Goal: Transaction & Acquisition: Purchase product/service

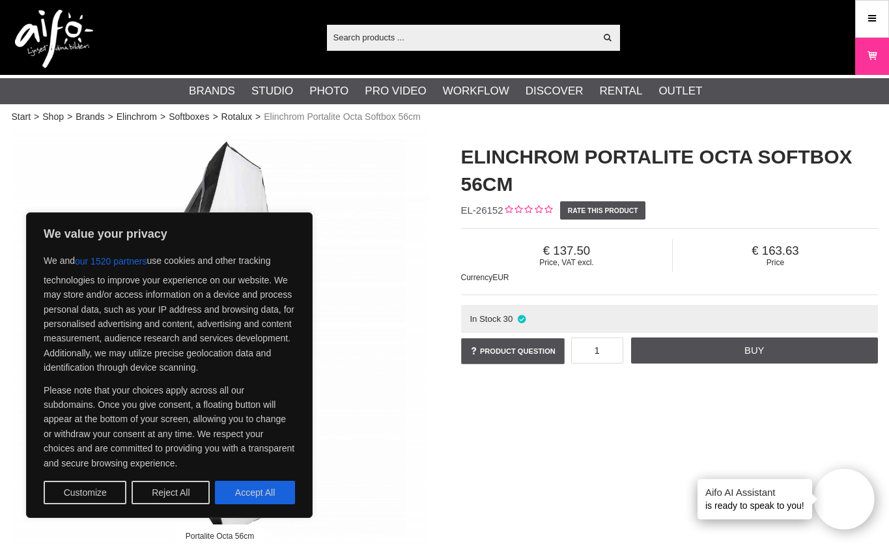
click at [547, 472] on div "Portalite Octa 56cm Elinchrom Portalite Octa Softbox 56cm EL-26152 Rate this pr…" at bounding box center [444, 379] width 898 height 499
click at [266, 493] on button "Accept All" at bounding box center [255, 491] width 80 height 23
checkbox input "true"
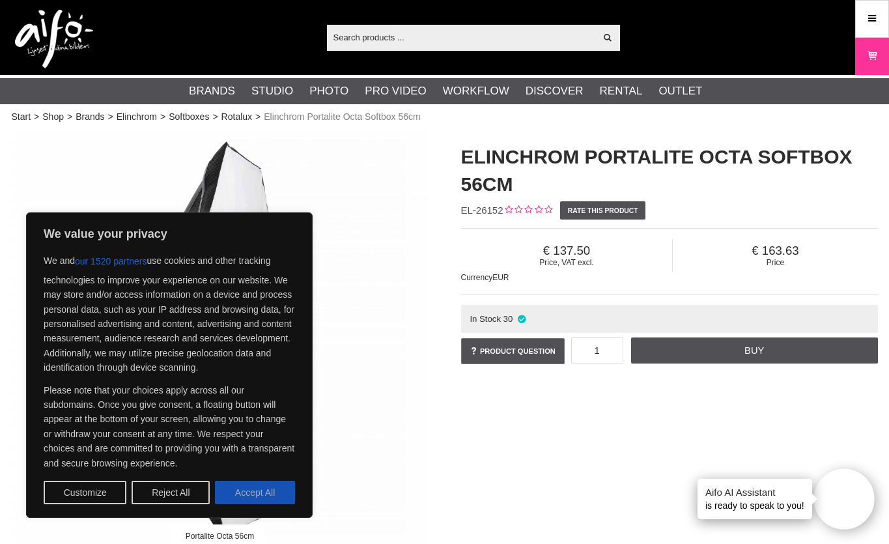
checkbox input "true"
